Goal: Task Accomplishment & Management: Manage account settings

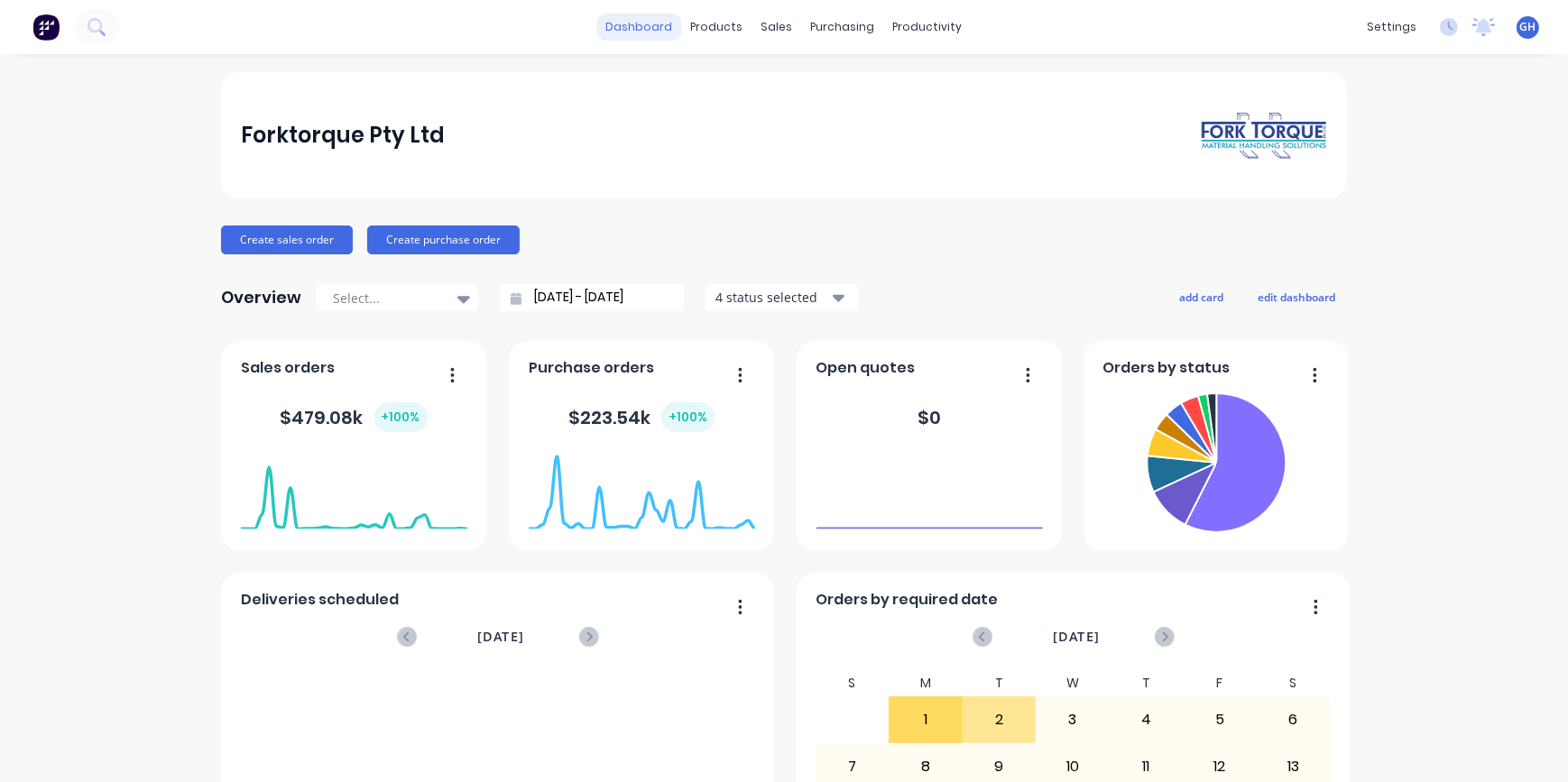
click at [631, 19] on link "dashboard" at bounding box center [638, 27] width 84 height 27
click at [877, 87] on div "Purchase Orders" at bounding box center [895, 86] width 96 height 16
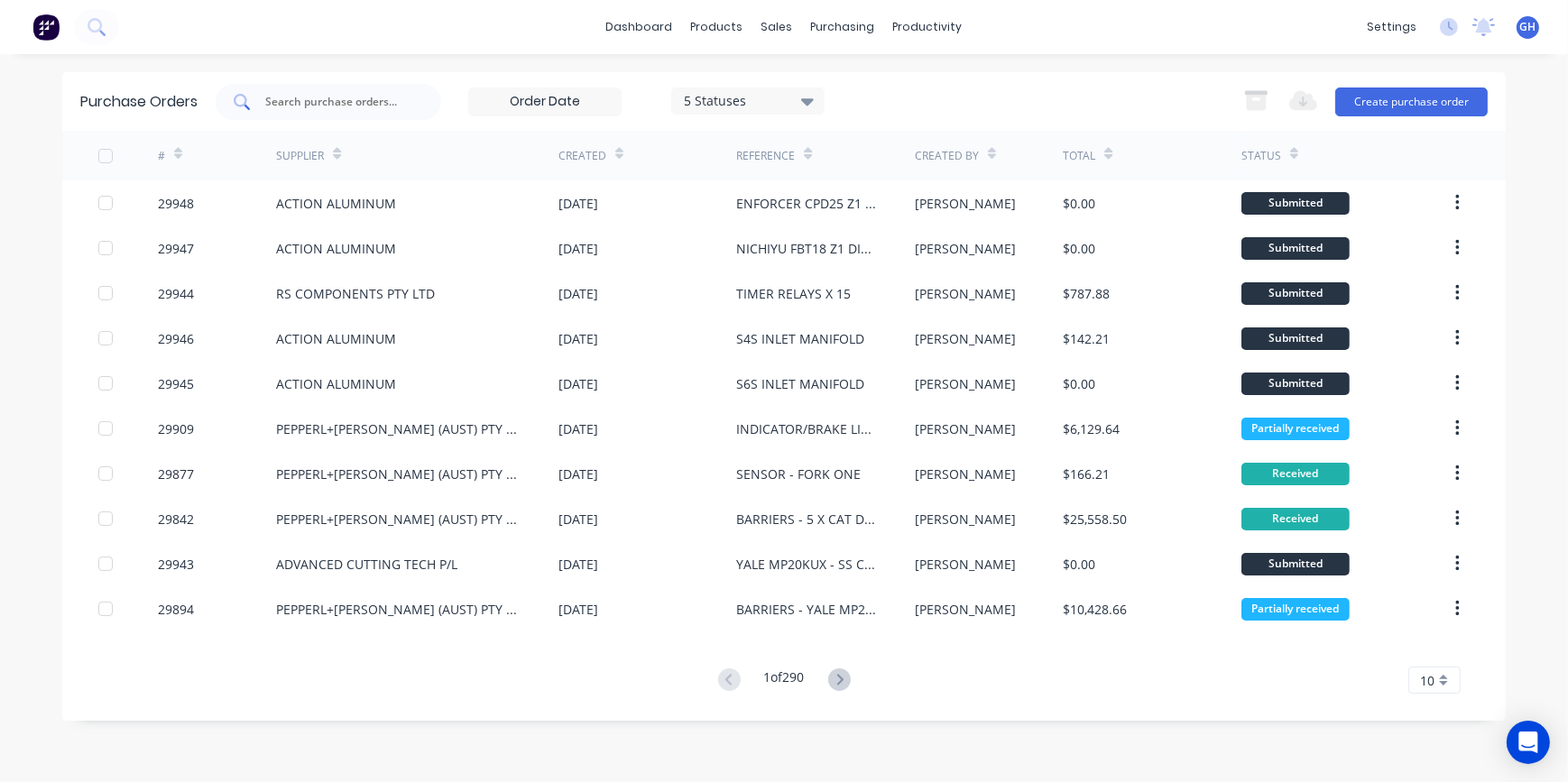
click at [306, 94] on input "text" at bounding box center [338, 102] width 149 height 18
type input "r"
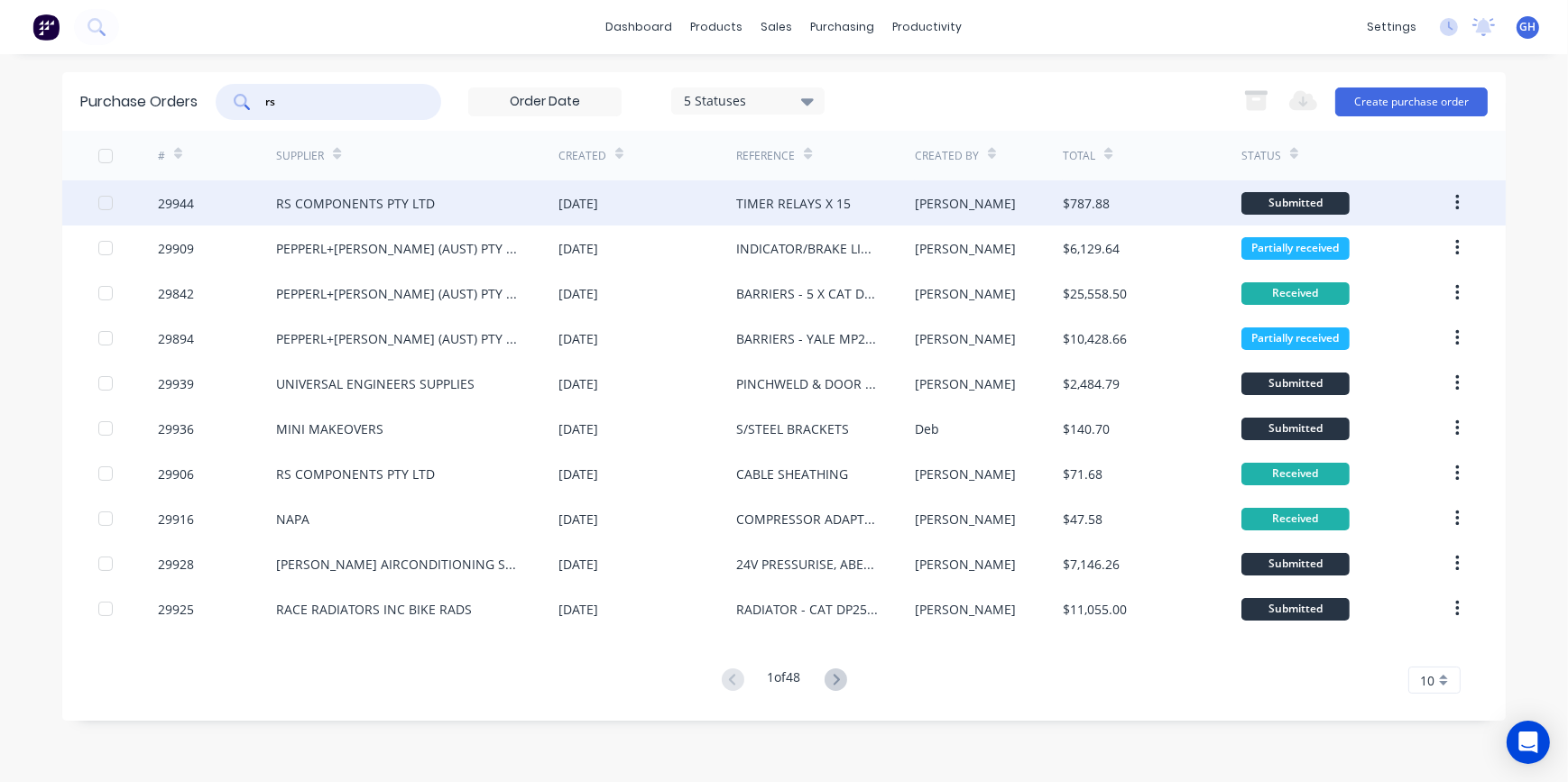
type input "rs"
click at [350, 206] on div "RS COMPONENTS PTY LTD" at bounding box center [355, 204] width 159 height 19
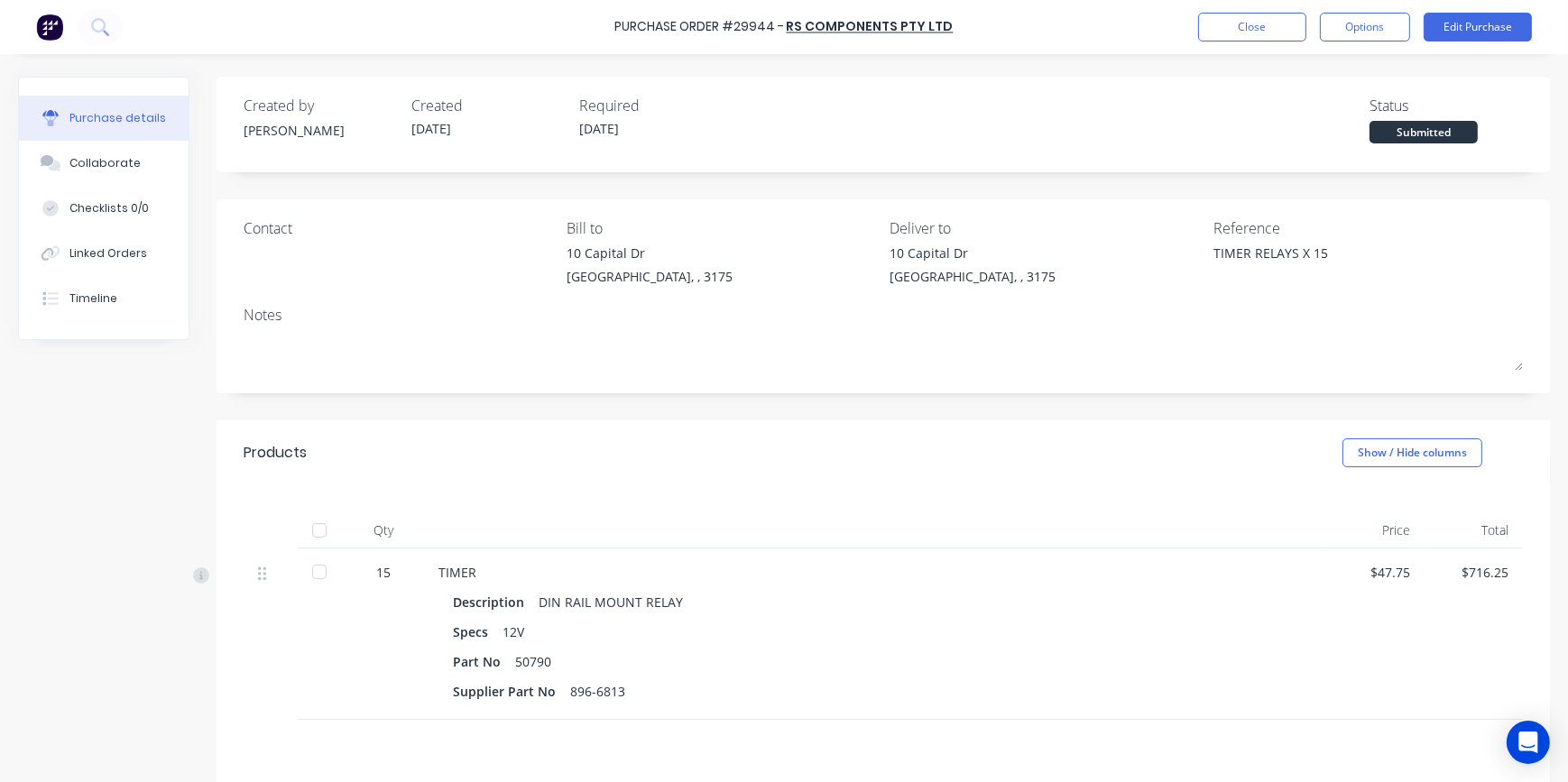
click at [325, 570] on div at bounding box center [318, 571] width 36 height 36
click at [1251, 27] on button "Close" at bounding box center [1252, 27] width 109 height 29
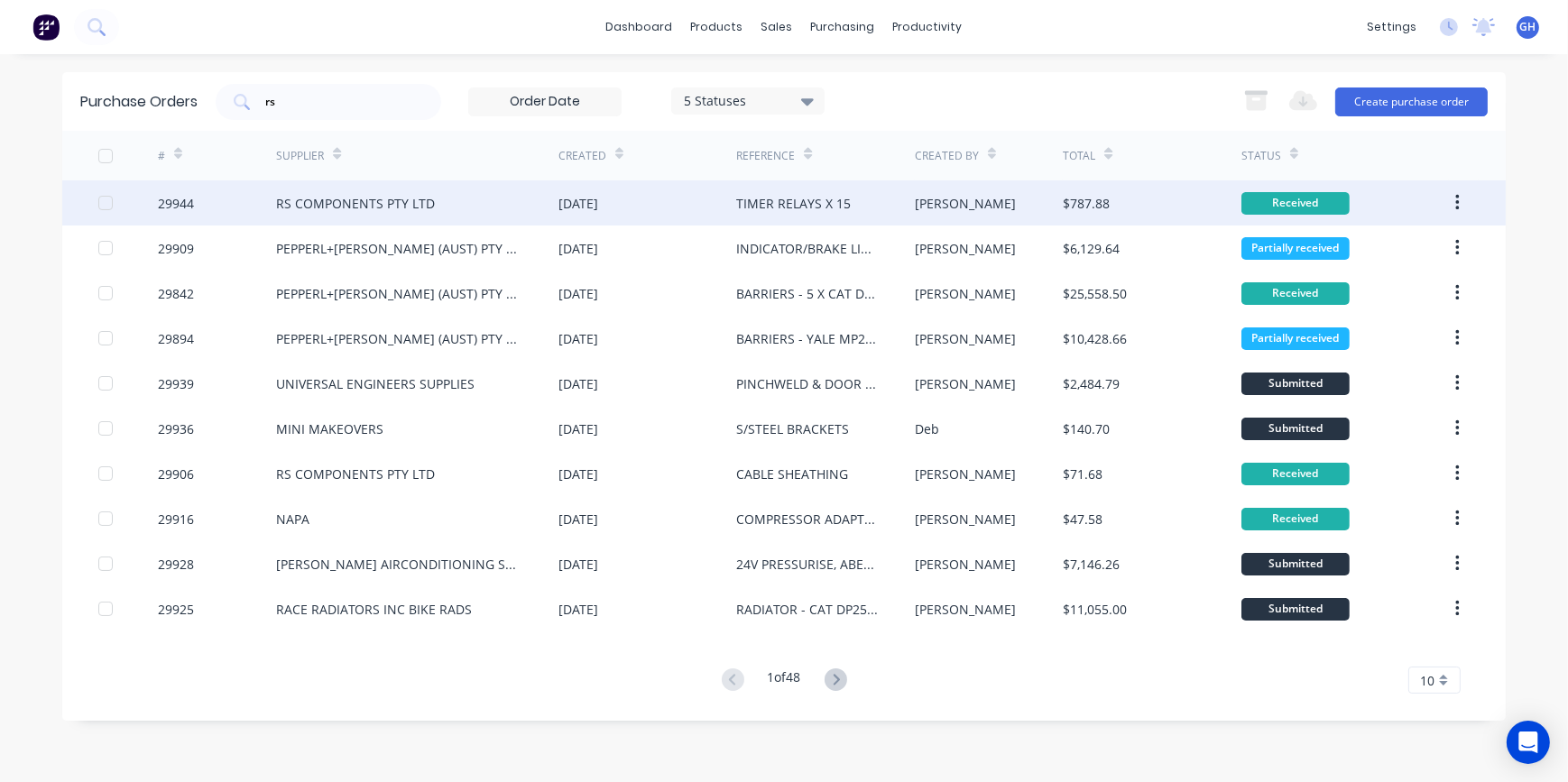
click at [376, 199] on div "RS COMPONENTS PTY LTD" at bounding box center [355, 204] width 159 height 19
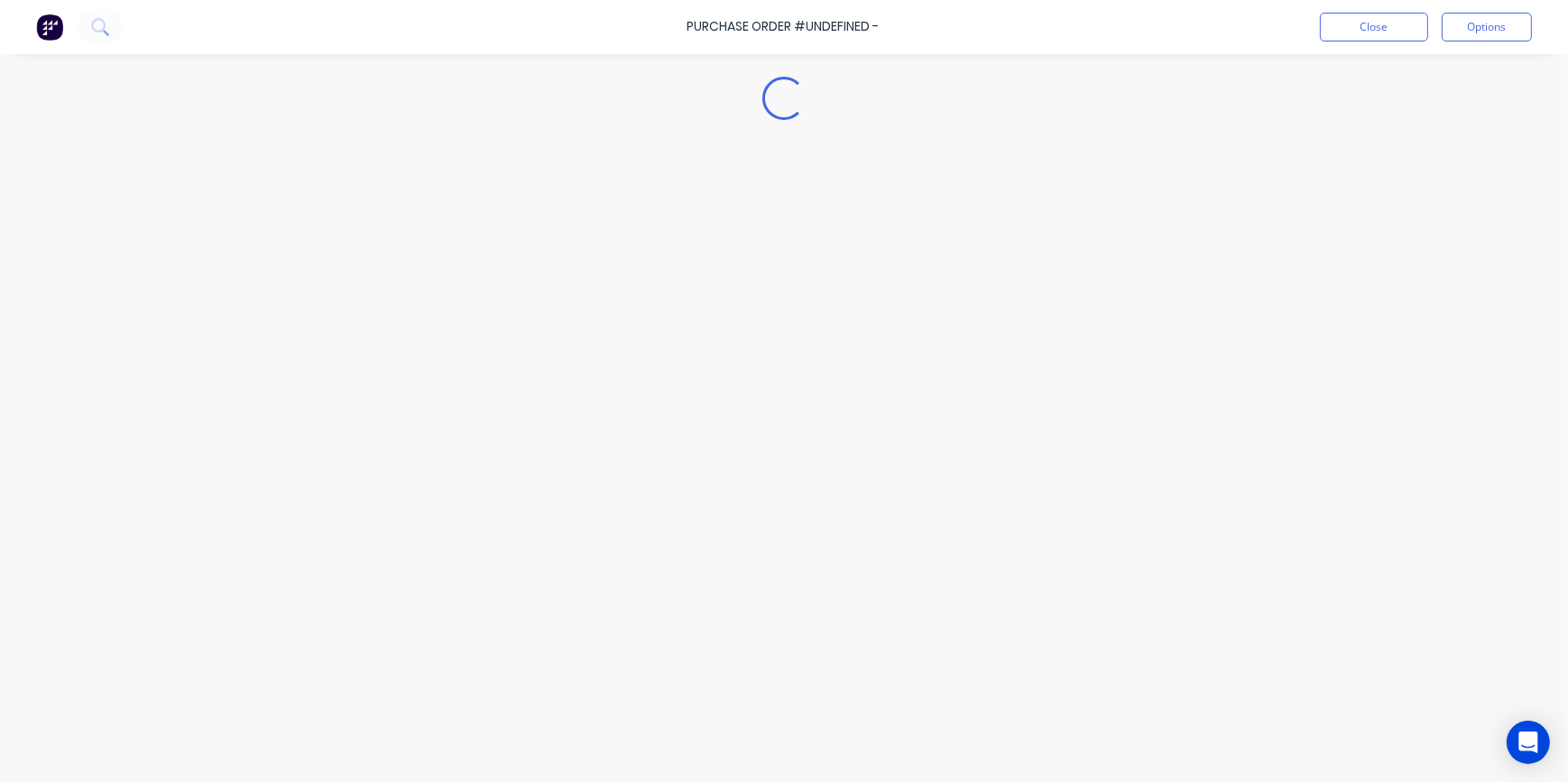
type textarea "x"
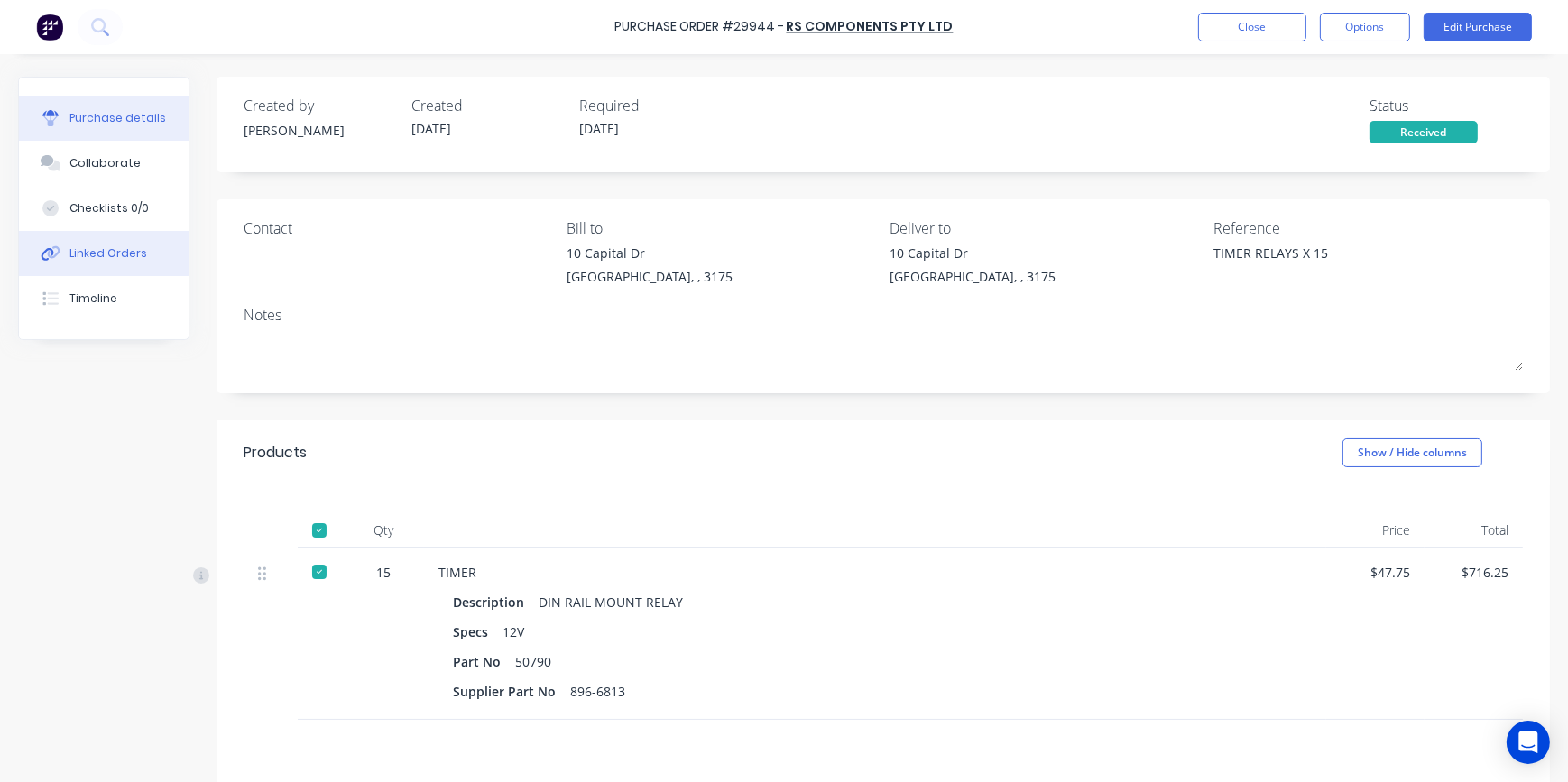
click at [118, 256] on div "Linked Orders" at bounding box center [109, 253] width 78 height 16
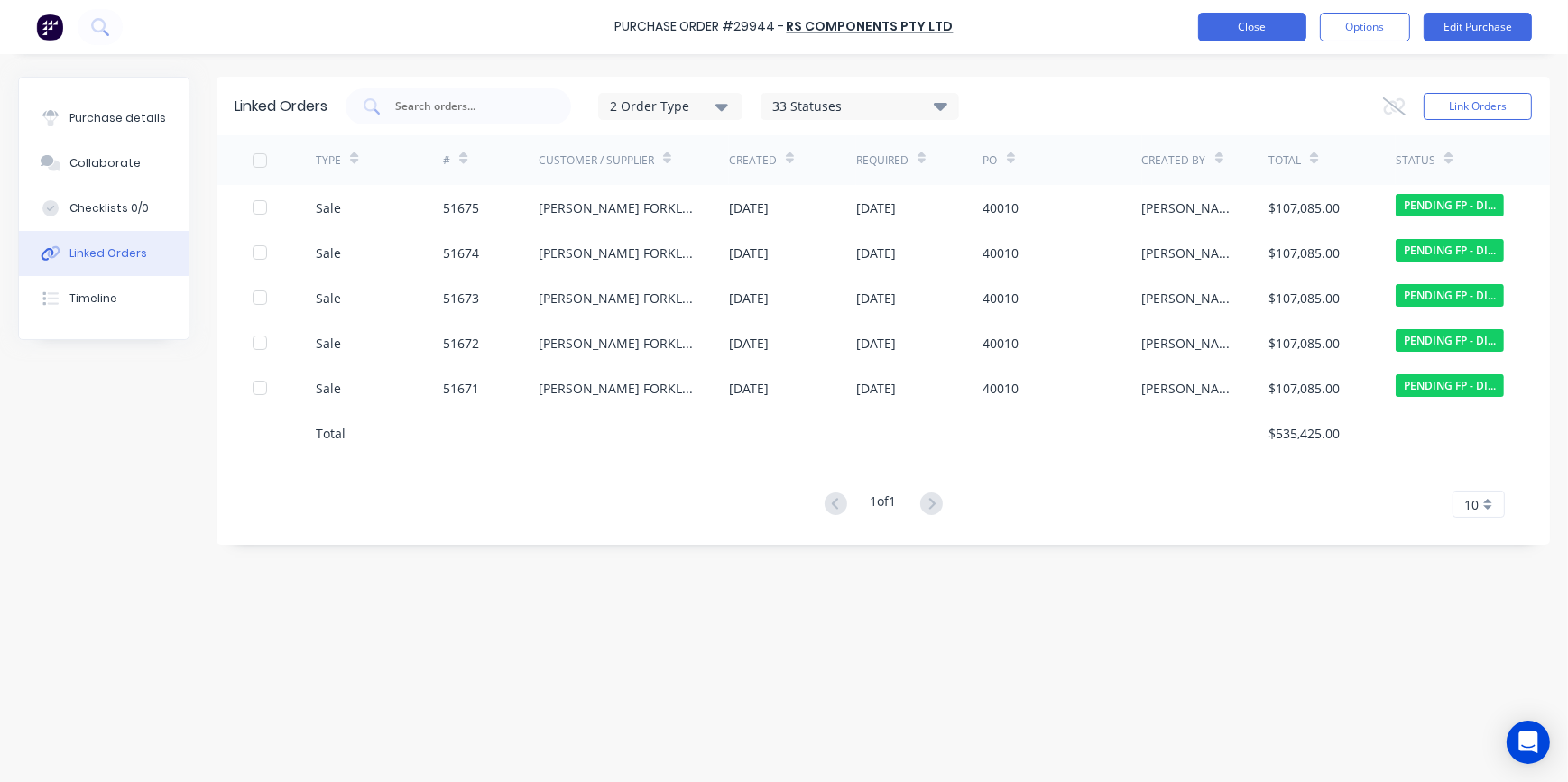
click at [1243, 18] on button "Close" at bounding box center [1252, 27] width 109 height 29
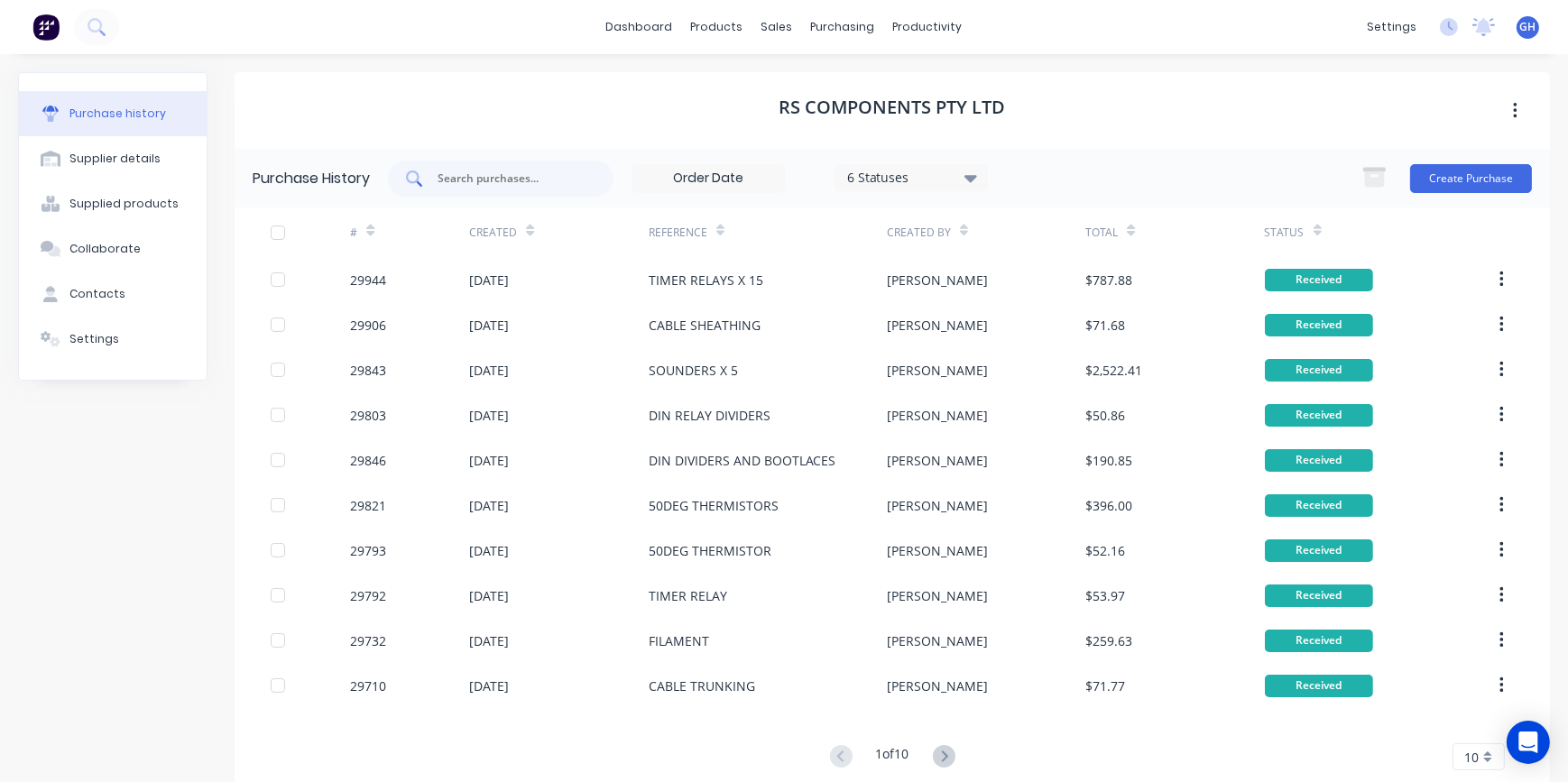
click at [487, 183] on input "text" at bounding box center [510, 179] width 149 height 18
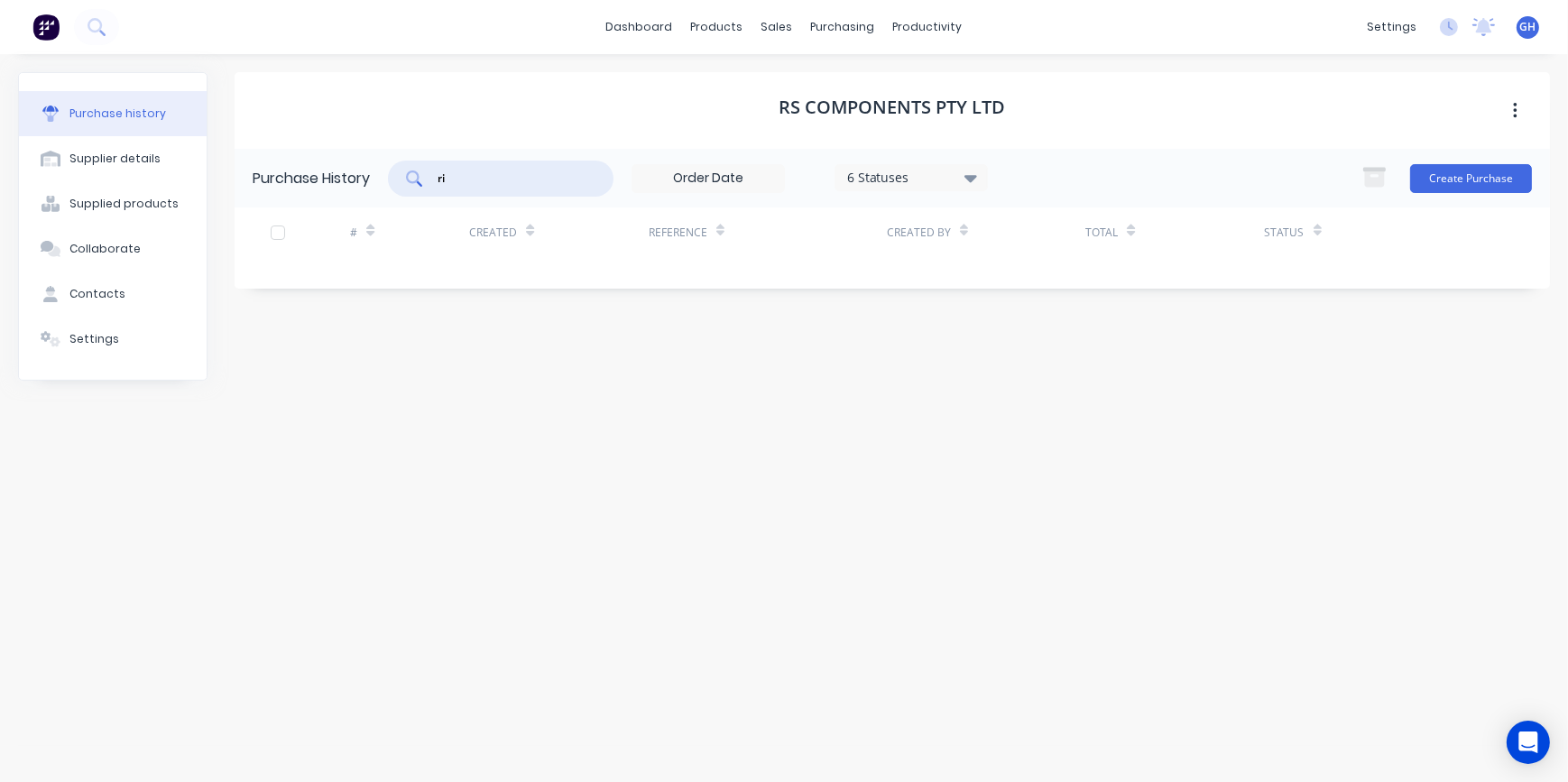
type input "r"
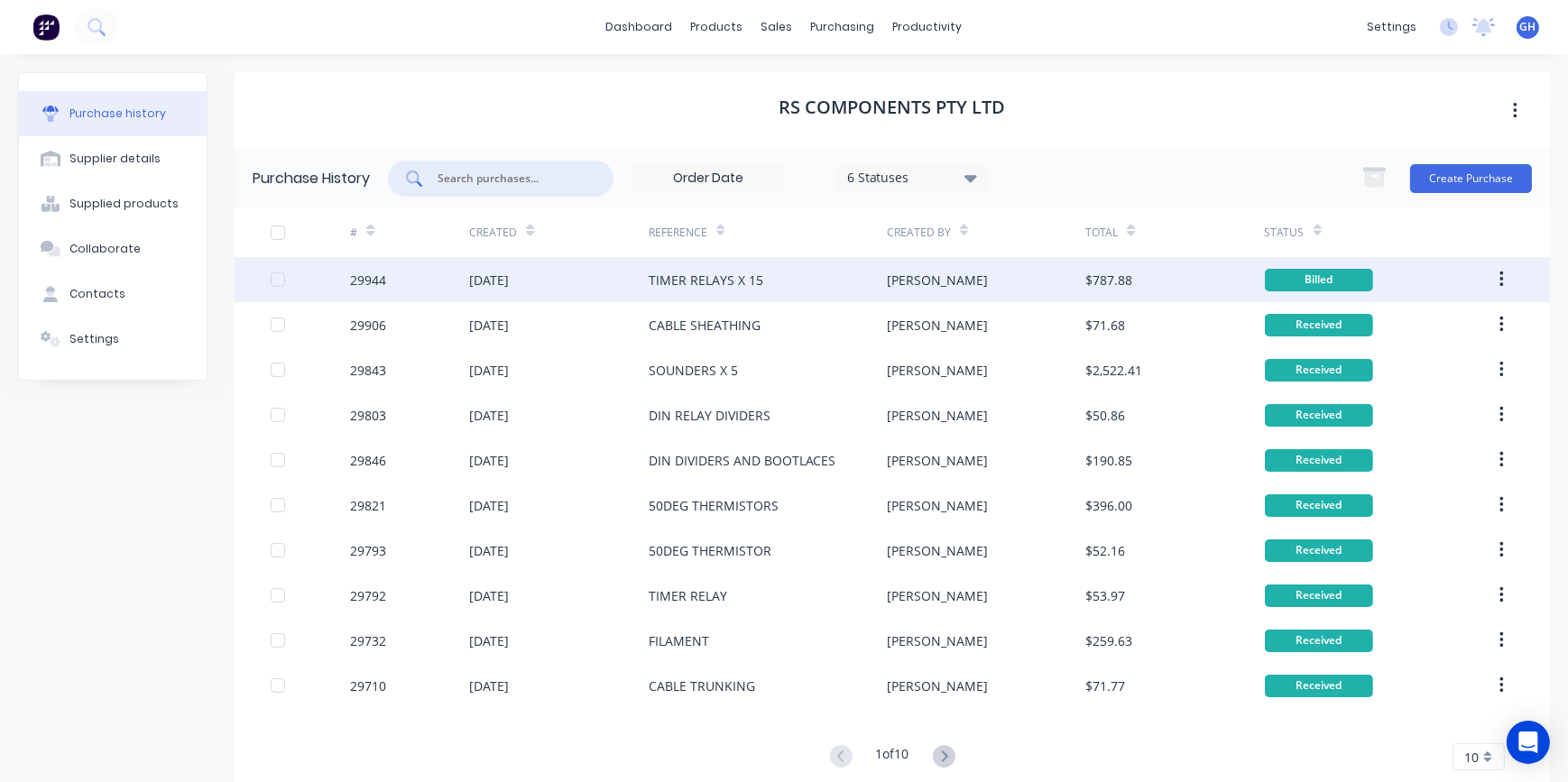
click at [1300, 277] on div "Billed" at bounding box center [1319, 279] width 109 height 22
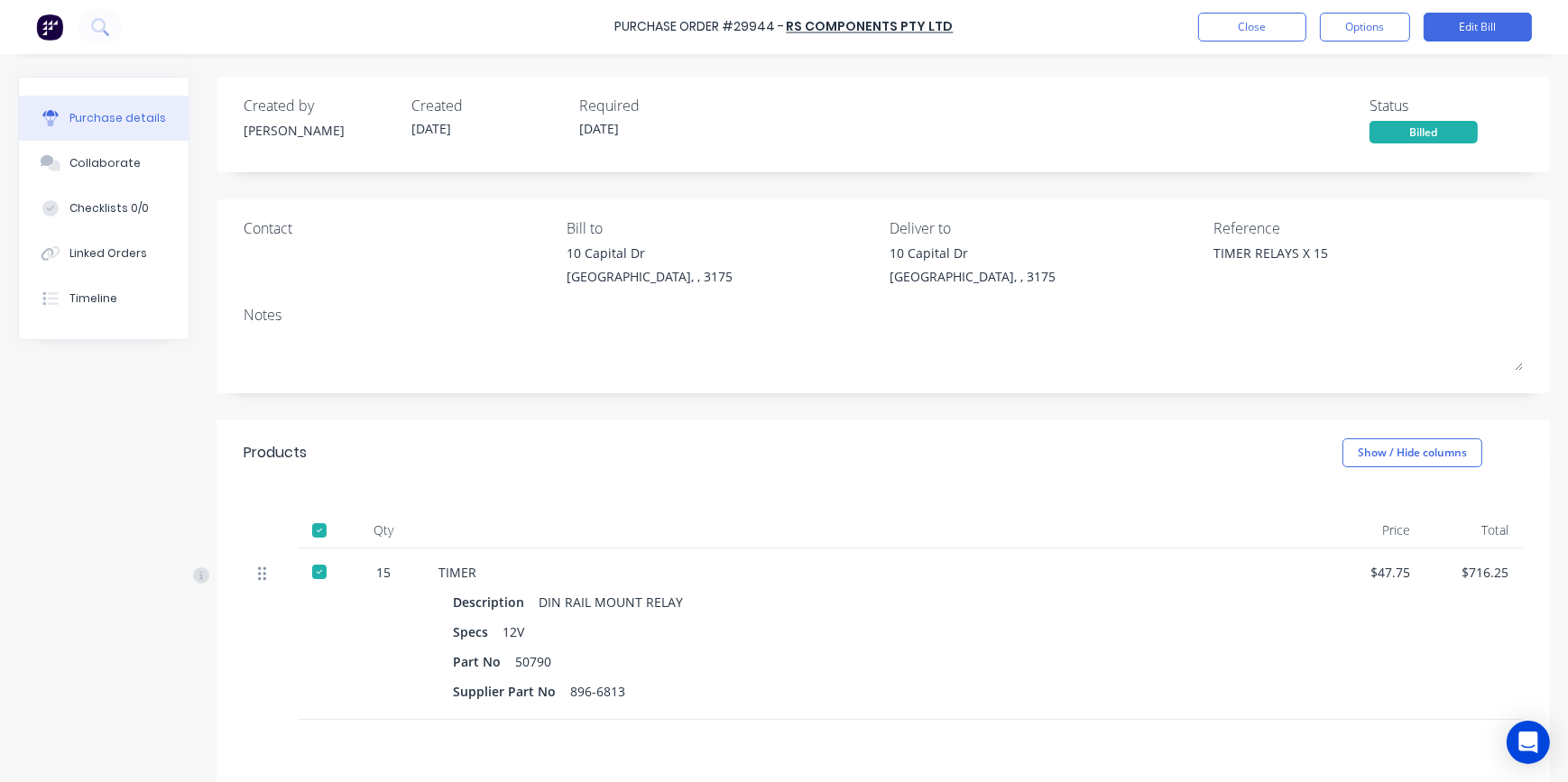
click at [263, 575] on icon at bounding box center [262, 573] width 8 height 16
click at [1281, 34] on button "Close" at bounding box center [1252, 27] width 109 height 29
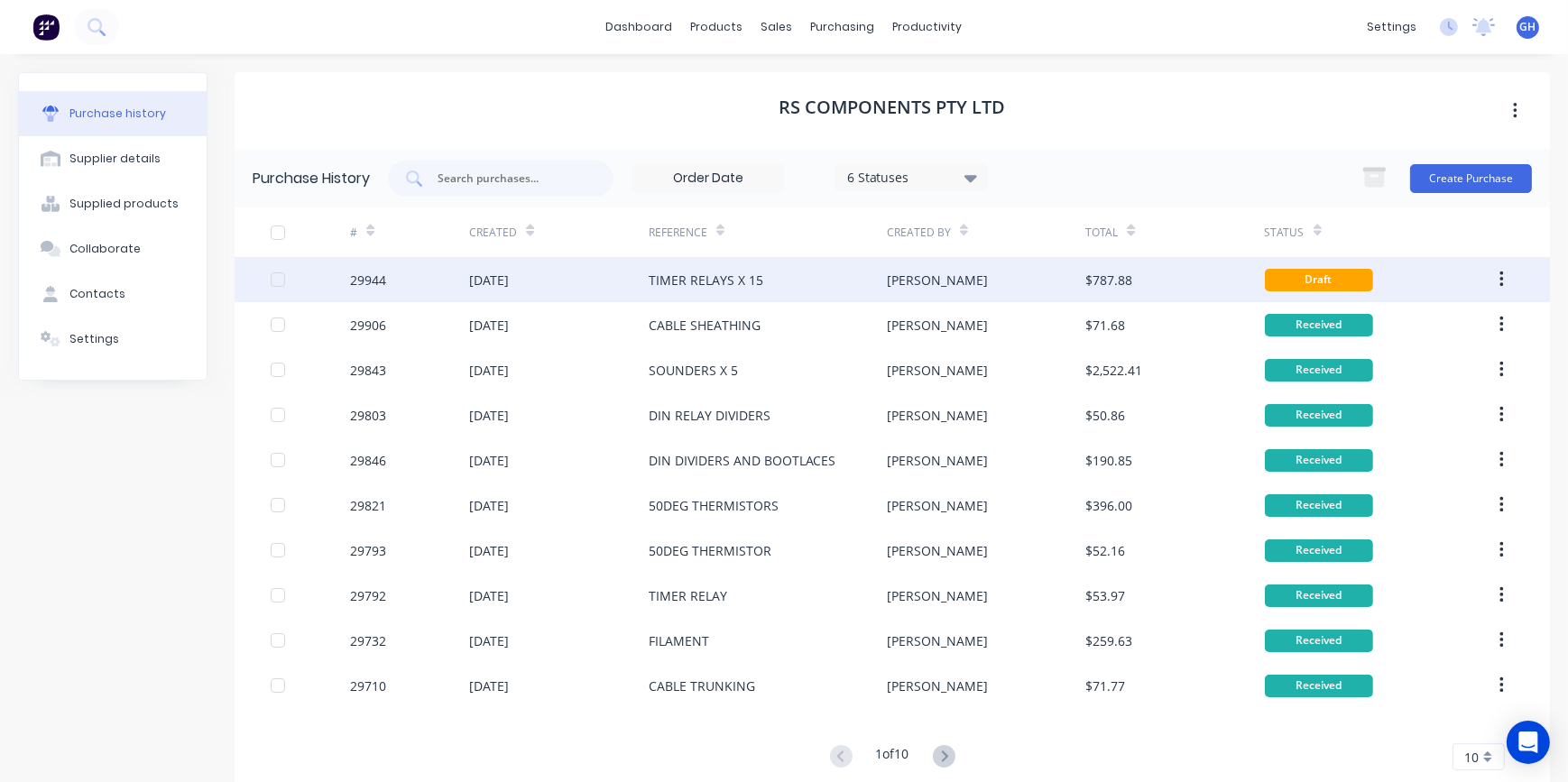
click at [279, 277] on div at bounding box center [278, 279] width 36 height 36
click at [273, 275] on div at bounding box center [278, 279] width 36 height 36
click at [698, 277] on div "TIMER RELAYS X 15" at bounding box center [705, 280] width 114 height 19
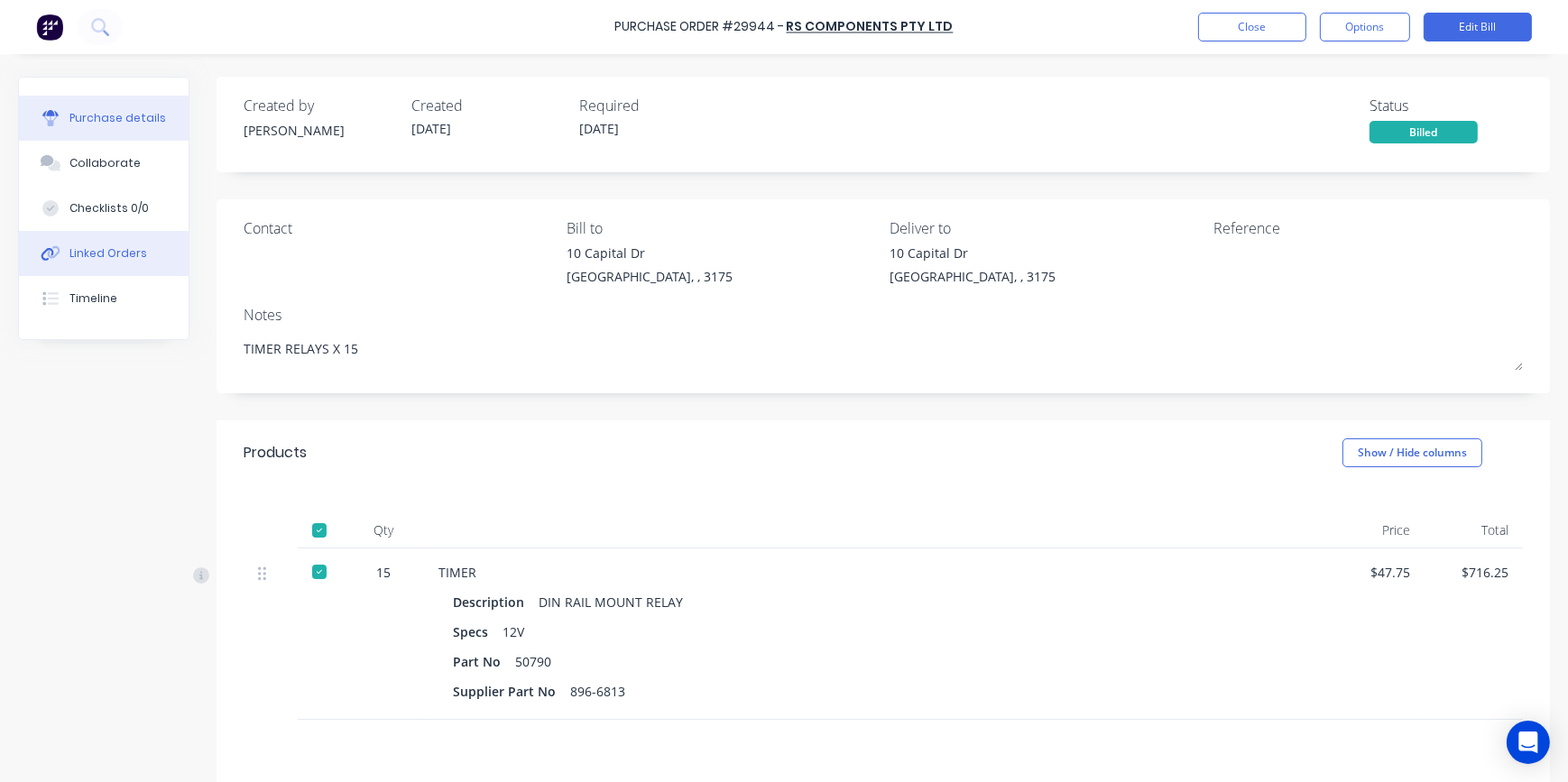
drag, startPoint x: 113, startPoint y: 255, endPoint x: 121, endPoint y: 253, distance: 8.2
click at [117, 254] on div "Linked Orders" at bounding box center [109, 253] width 78 height 16
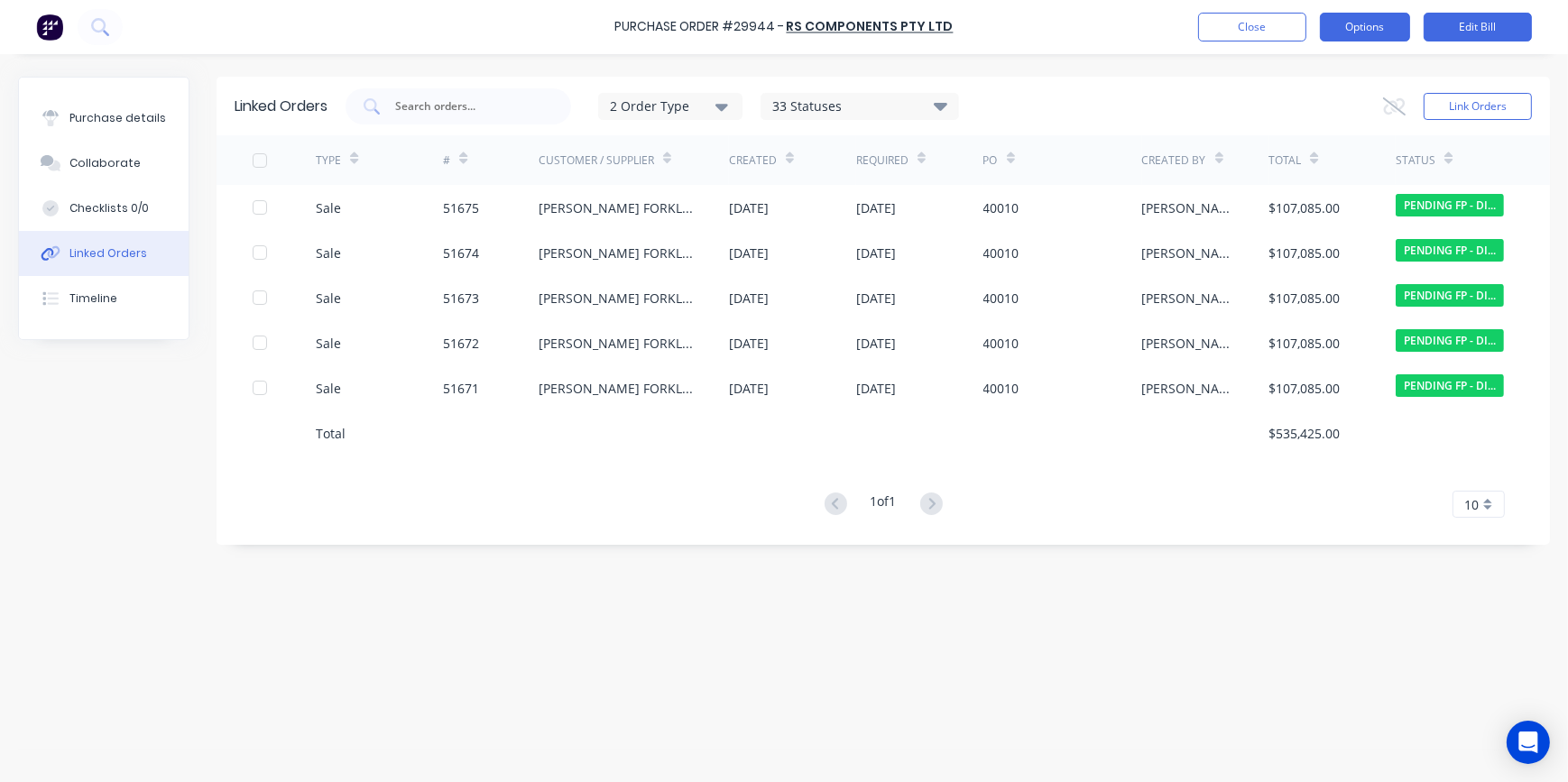
click at [1357, 19] on button "Options" at bounding box center [1364, 27] width 90 height 29
click at [1480, 70] on div "Purchase details Collaborate Checklists 0/0 Linked Orders Timeline Linked Order…" at bounding box center [784, 364] width 1568 height 692
click at [114, 249] on div "Linked Orders" at bounding box center [109, 253] width 78 height 16
click at [109, 111] on div "Purchase details" at bounding box center [117, 117] width 96 height 16
type textarea "x"
